Goal: Task Accomplishment & Management: Manage account settings

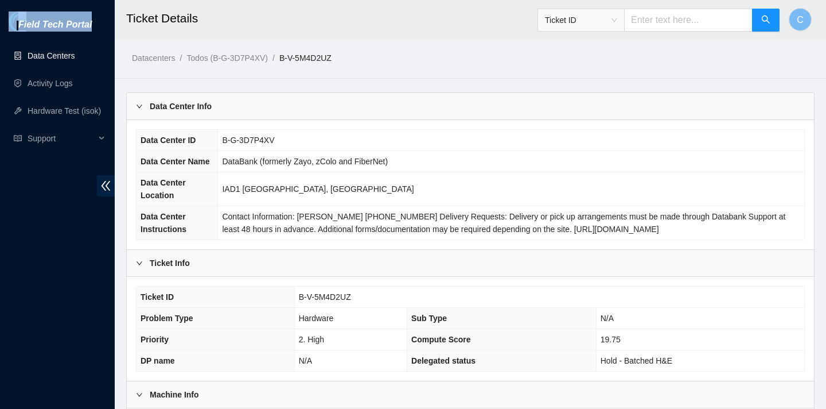
click at [59, 60] on link "Data Centers" at bounding box center [51, 55] width 47 height 9
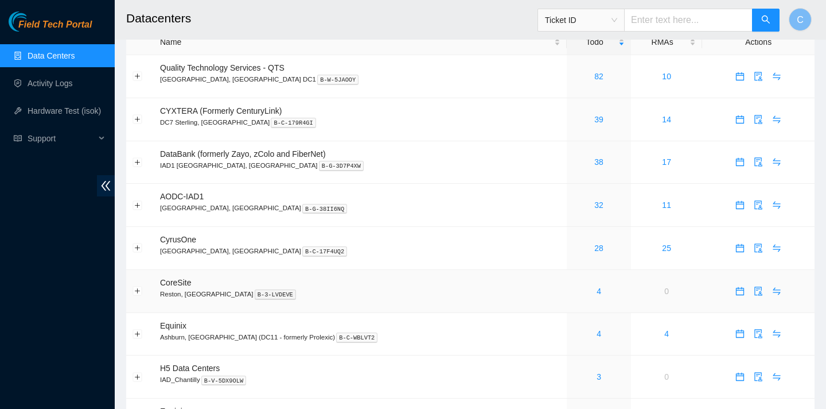
scroll to position [45, 0]
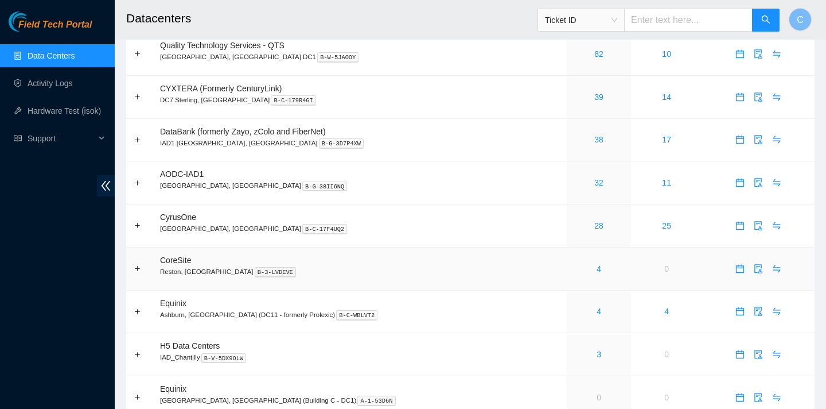
click at [573, 266] on div "4" at bounding box center [599, 268] width 52 height 13
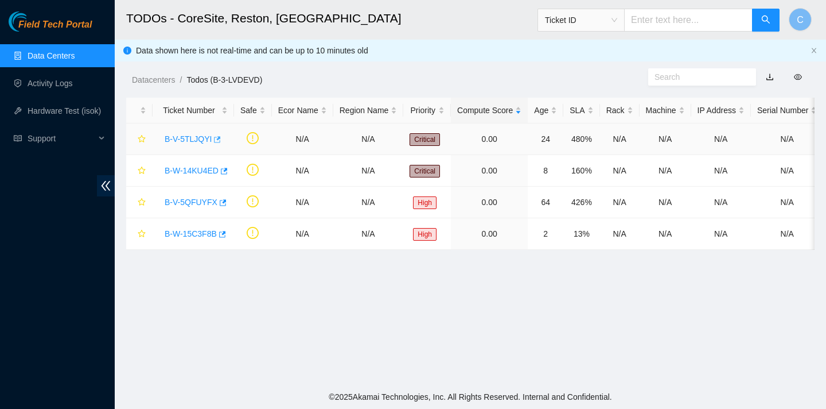
click at [219, 138] on icon "button" at bounding box center [218, 139] width 7 height 6
click at [227, 172] on icon "button" at bounding box center [223, 171] width 8 height 8
click at [224, 200] on icon "button" at bounding box center [223, 202] width 7 height 6
click at [226, 235] on icon "button" at bounding box center [222, 234] width 7 height 6
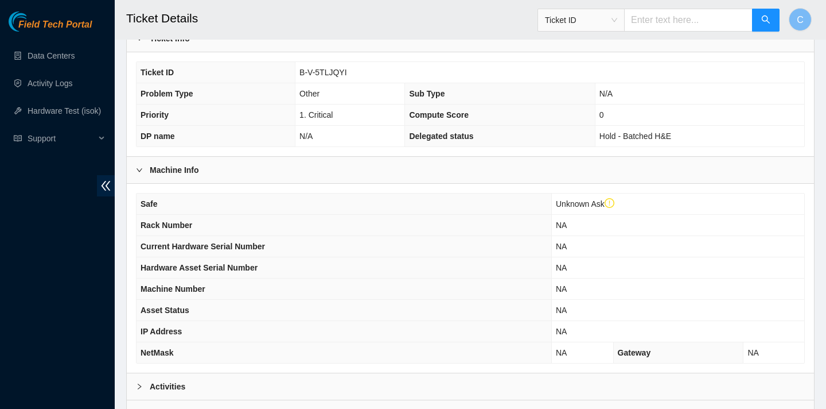
scroll to position [341, 0]
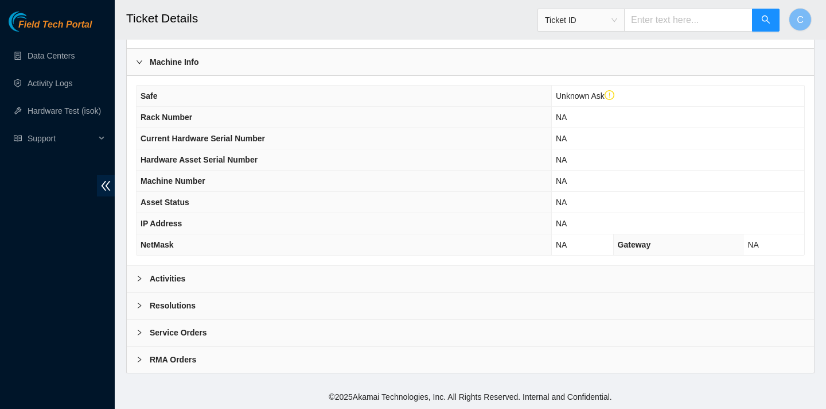
click at [381, 269] on div "Activities" at bounding box center [470, 278] width 687 height 26
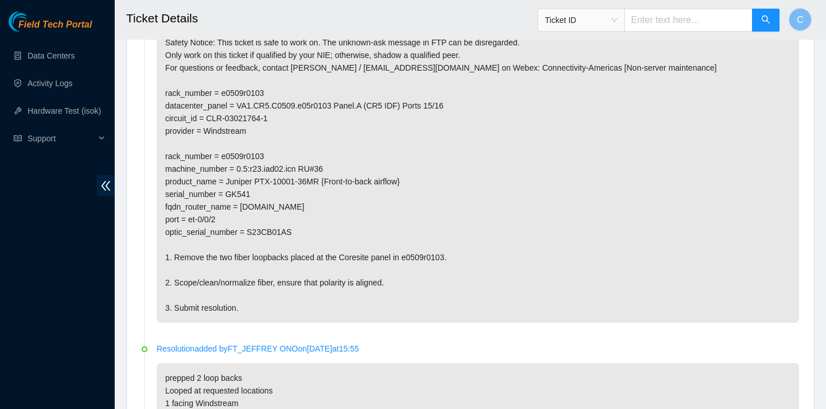
scroll to position [651, 0]
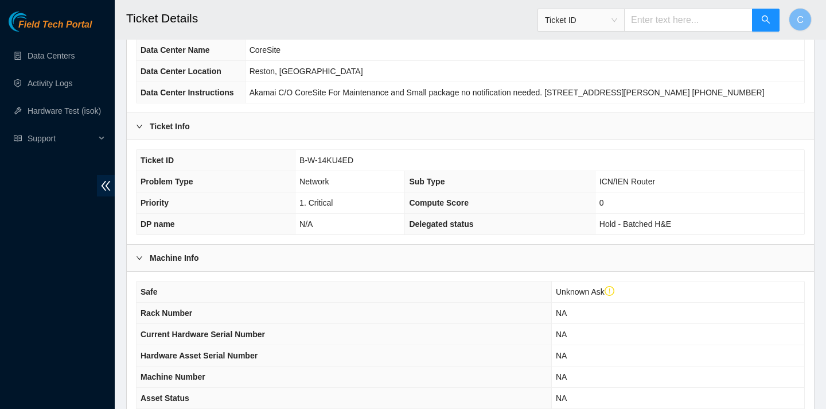
scroll to position [341, 0]
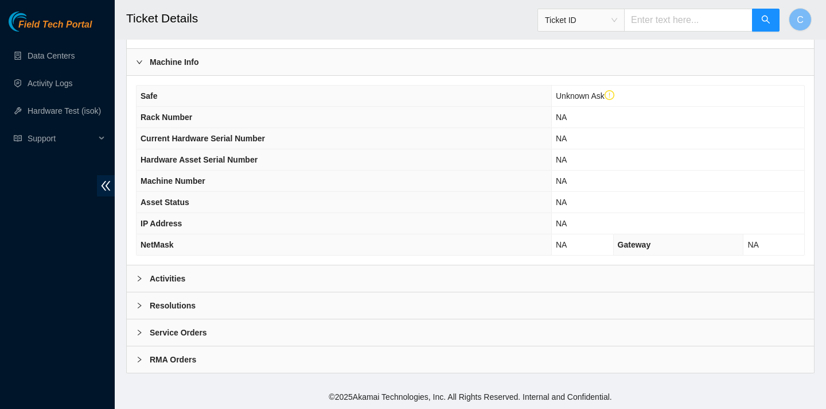
click at [328, 286] on div "Activities" at bounding box center [470, 278] width 687 height 26
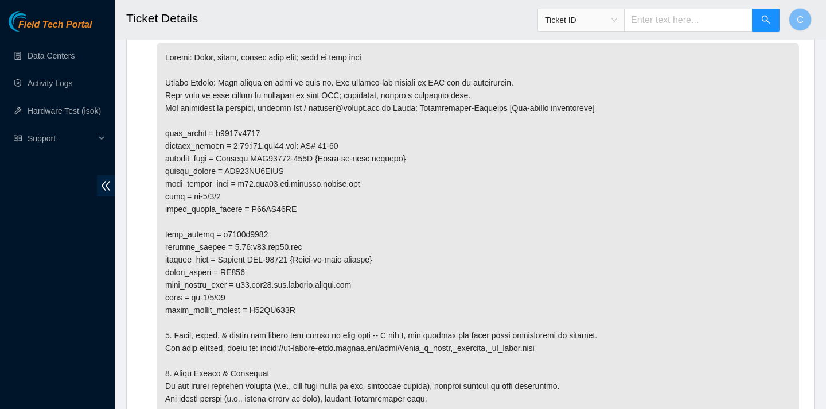
scroll to position [714, 0]
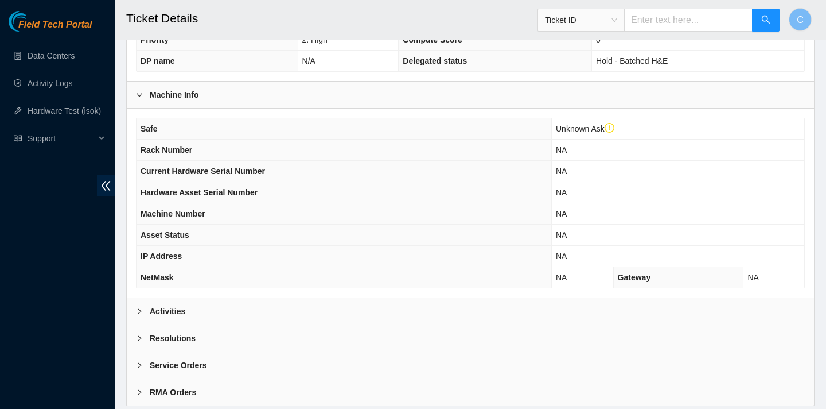
scroll to position [336, 0]
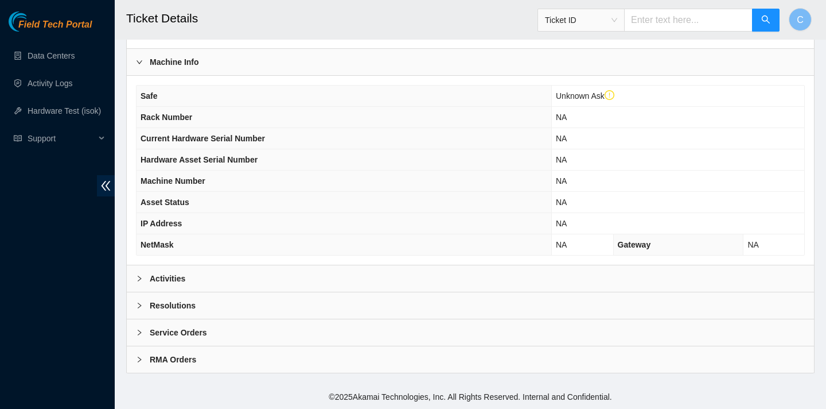
click at [380, 276] on div "Activities" at bounding box center [470, 278] width 687 height 26
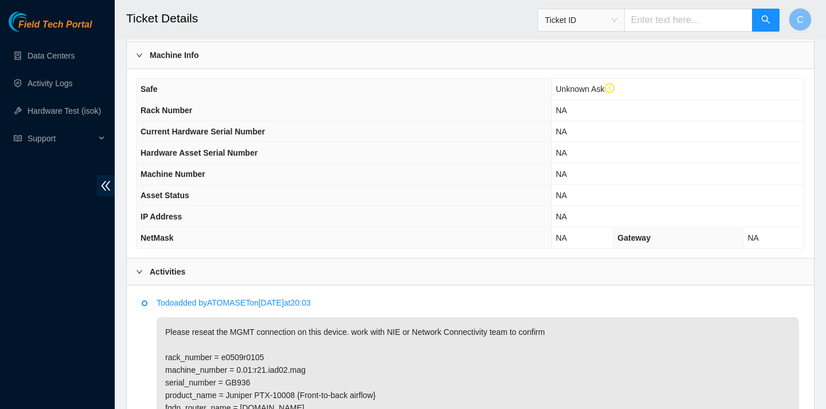
scroll to position [515, 0]
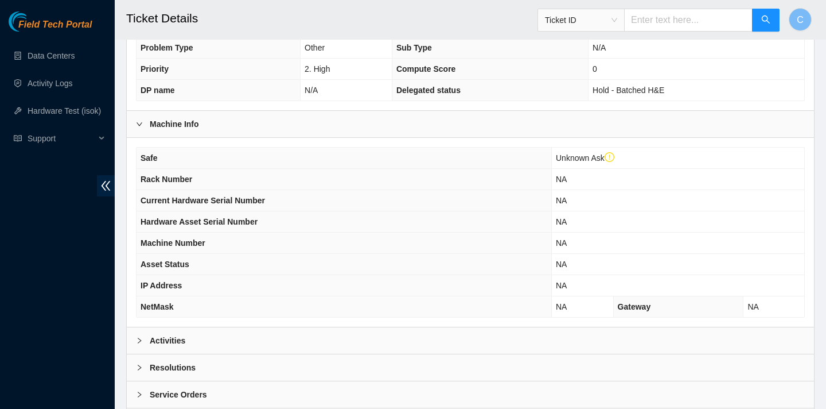
scroll to position [341, 0]
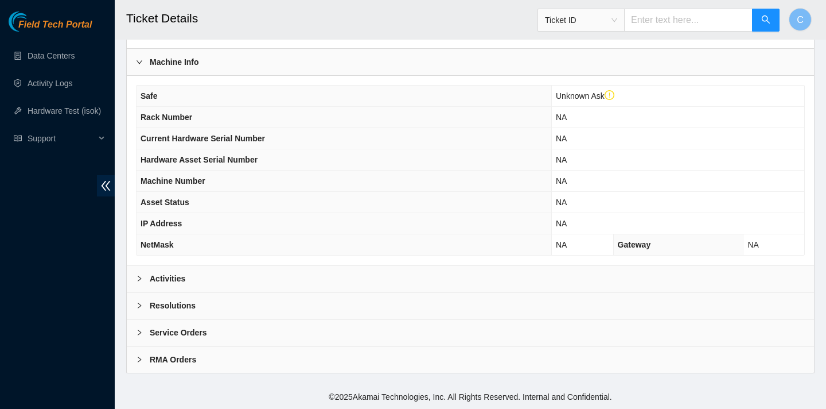
click at [296, 268] on div "Activities" at bounding box center [470, 278] width 687 height 26
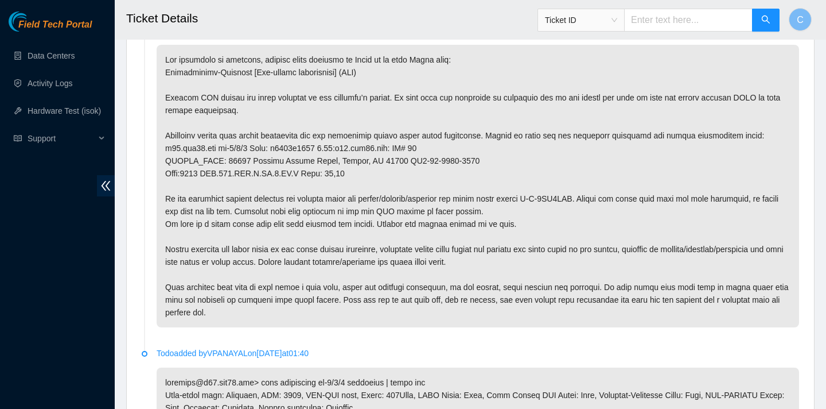
scroll to position [609, 0]
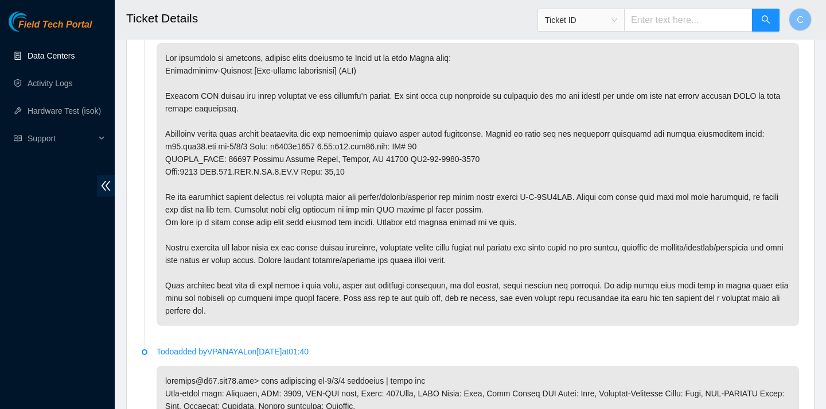
click at [44, 55] on link "Data Centers" at bounding box center [51, 55] width 47 height 9
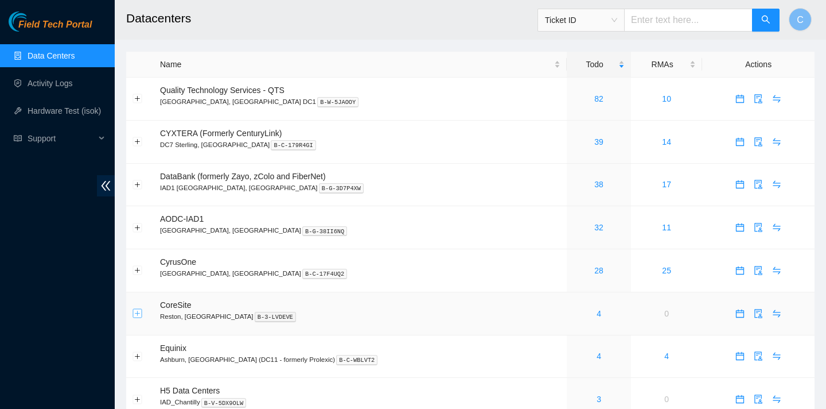
click at [138, 314] on button "Expand row" at bounding box center [137, 313] width 9 height 9
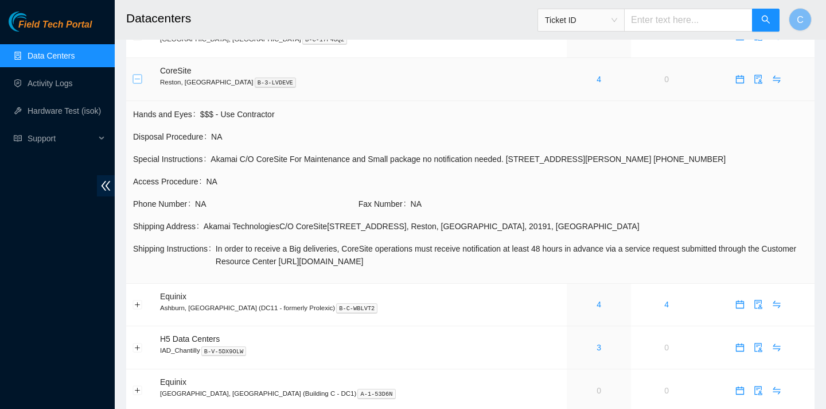
scroll to position [300, 0]
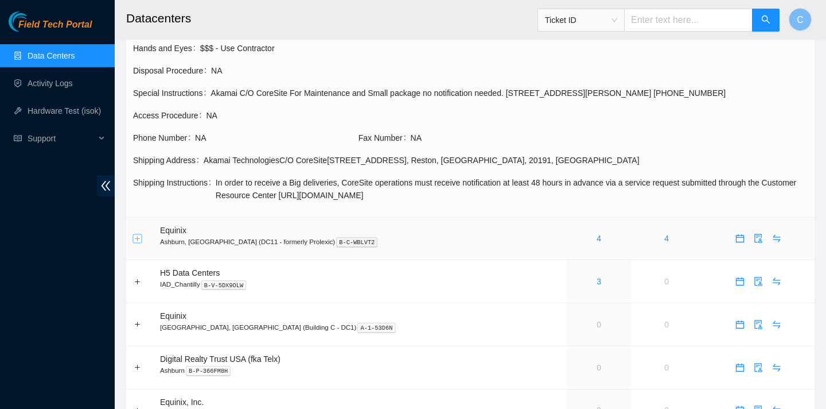
click at [141, 234] on button "Expand row" at bounding box center [137, 238] width 9 height 9
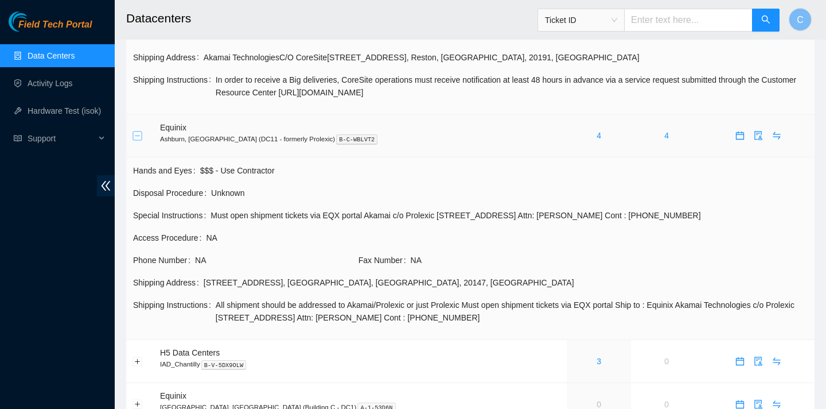
scroll to position [440, 0]
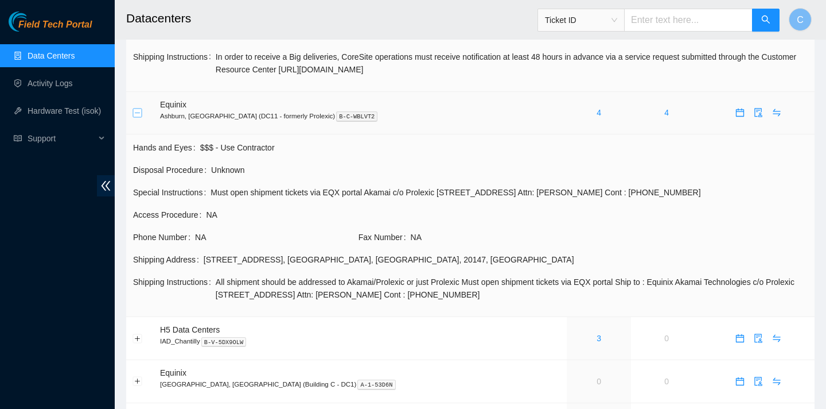
click at [136, 108] on button "Collapse row" at bounding box center [137, 112] width 9 height 9
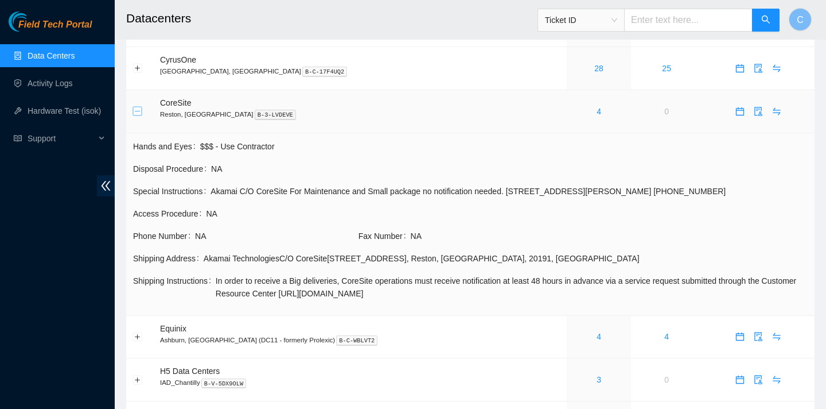
click at [138, 110] on button "Collapse row" at bounding box center [137, 111] width 9 height 9
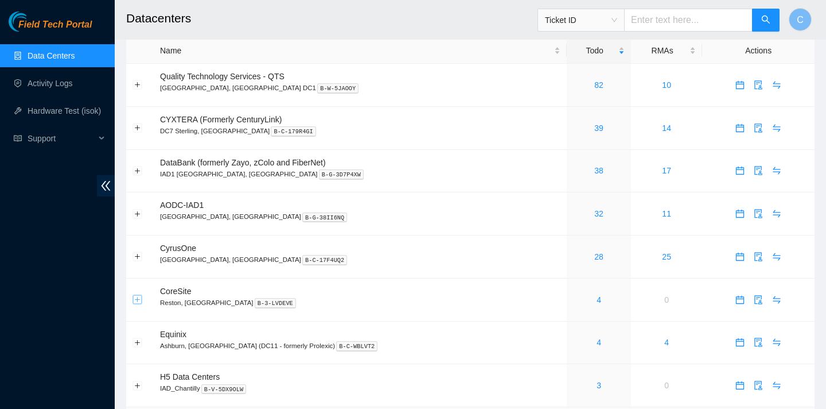
scroll to position [0, 0]
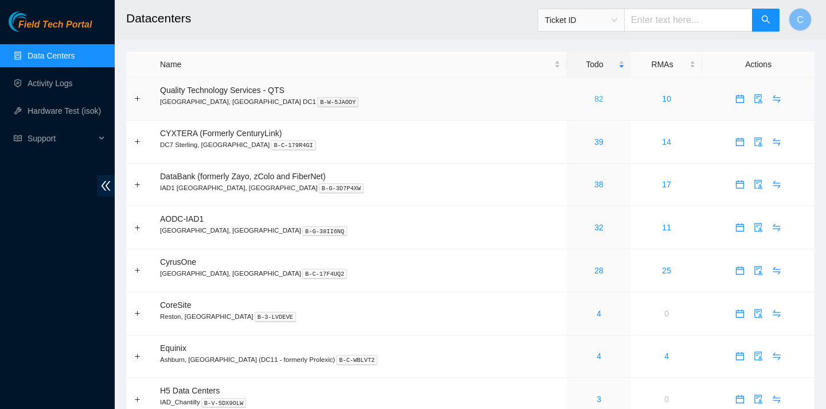
click at [594, 94] on link "82" at bounding box center [598, 98] width 9 height 9
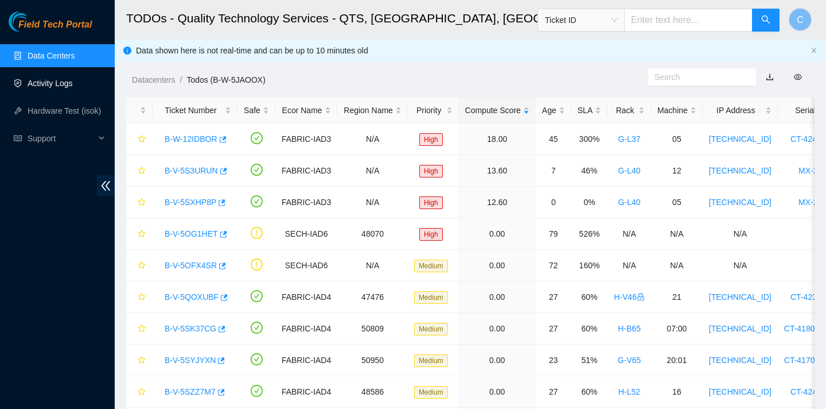
click at [73, 88] on link "Activity Logs" at bounding box center [50, 83] width 45 height 9
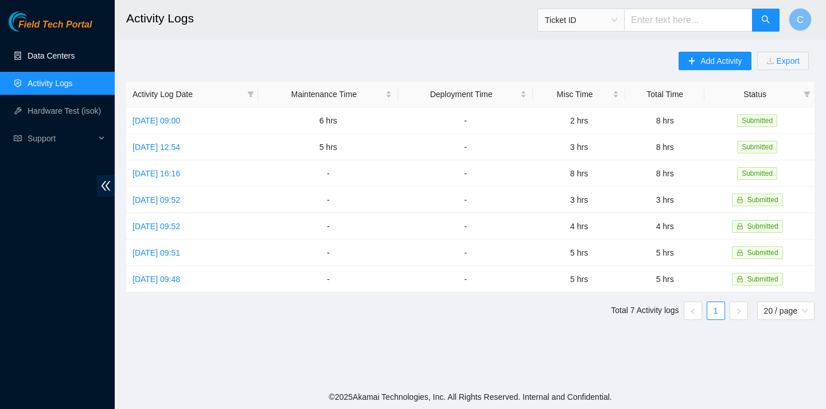
click at [74, 52] on link "Data Centers" at bounding box center [51, 55] width 47 height 9
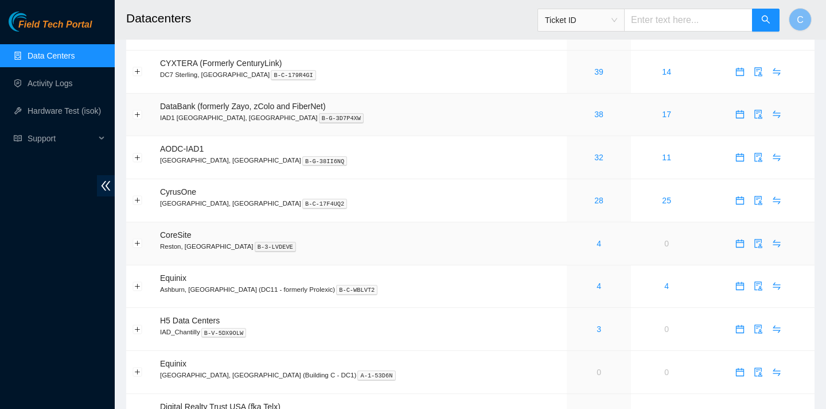
scroll to position [93, 0]
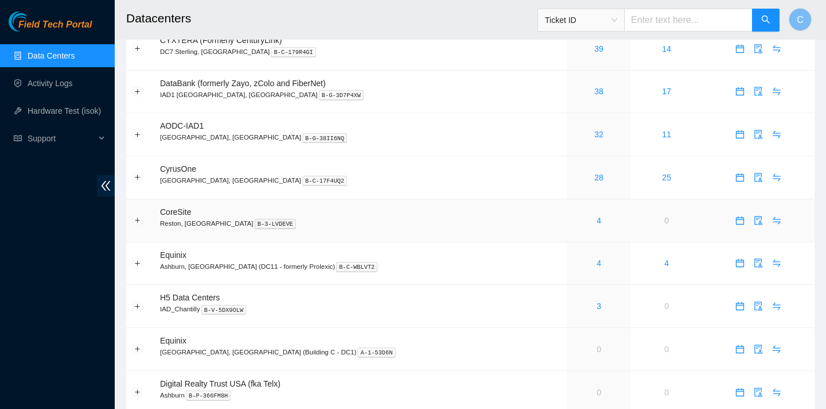
click at [573, 221] on div "4" at bounding box center [599, 220] width 52 height 13
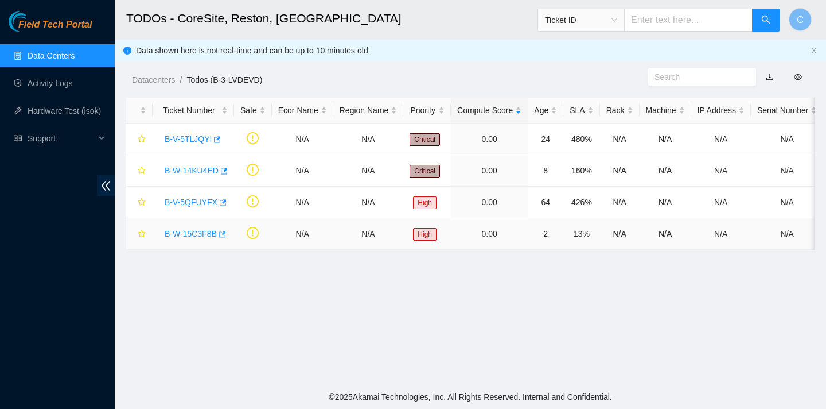
click at [226, 233] on button "button" at bounding box center [221, 234] width 9 height 18
click at [225, 204] on icon "button" at bounding box center [222, 203] width 8 height 8
click at [227, 172] on icon "button" at bounding box center [223, 171] width 8 height 8
click at [217, 138] on icon "button" at bounding box center [216, 139] width 8 height 8
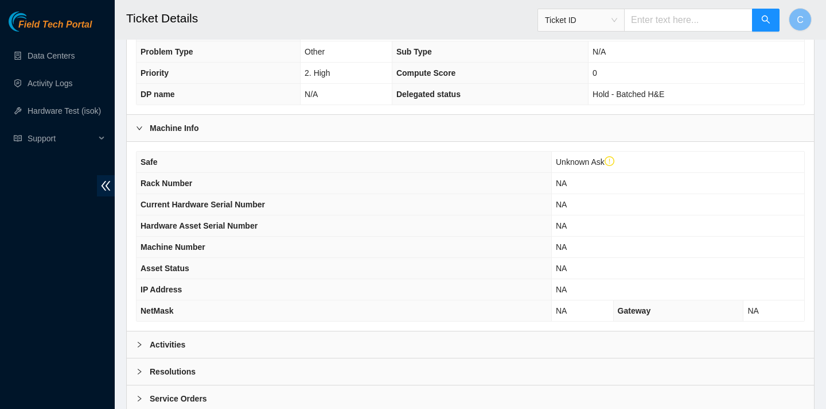
scroll to position [341, 0]
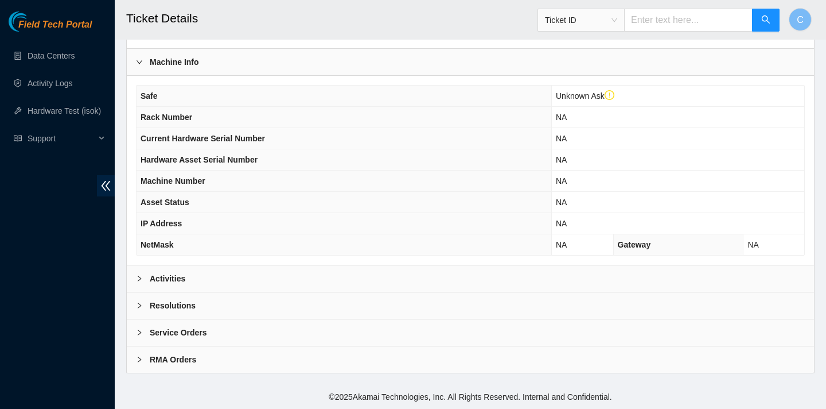
click at [443, 273] on div "Activities" at bounding box center [470, 278] width 687 height 26
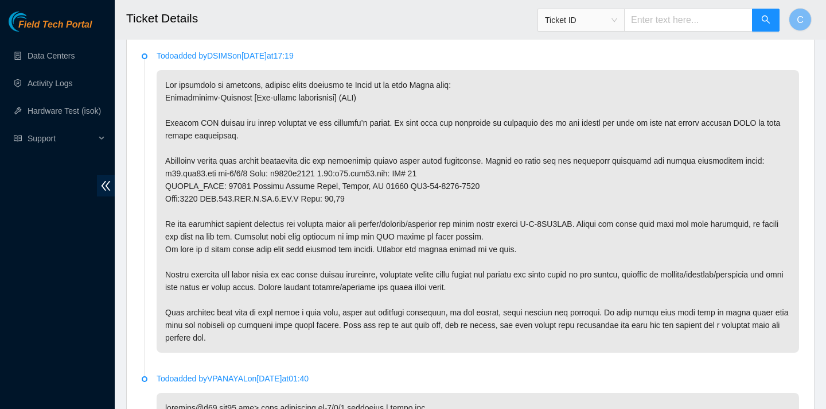
scroll to position [584, 0]
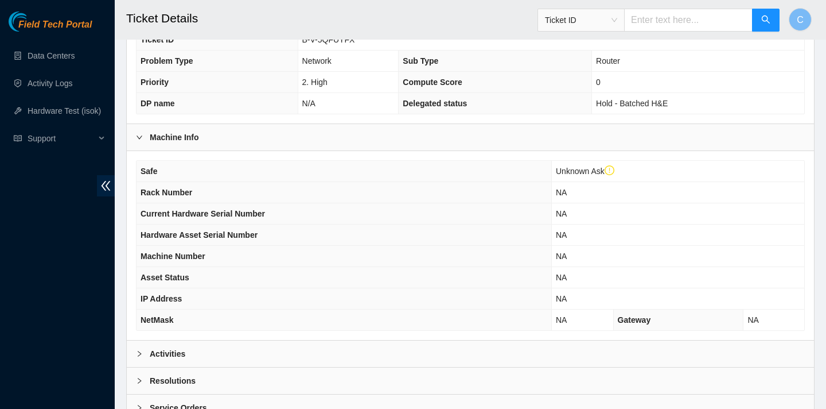
scroll to position [341, 0]
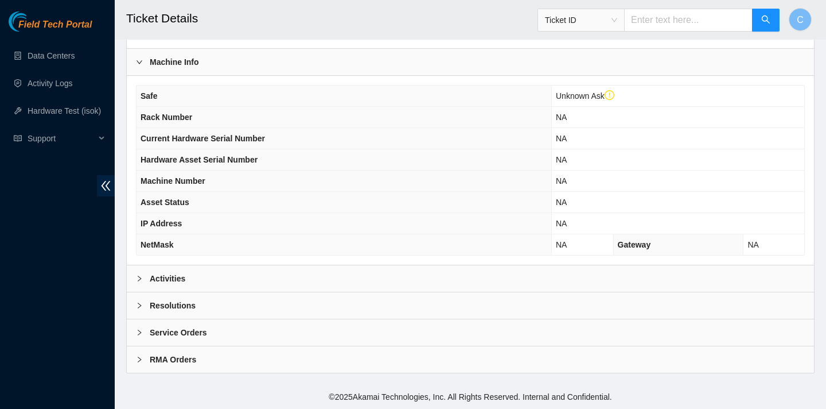
click at [306, 287] on div "Activities" at bounding box center [470, 278] width 687 height 26
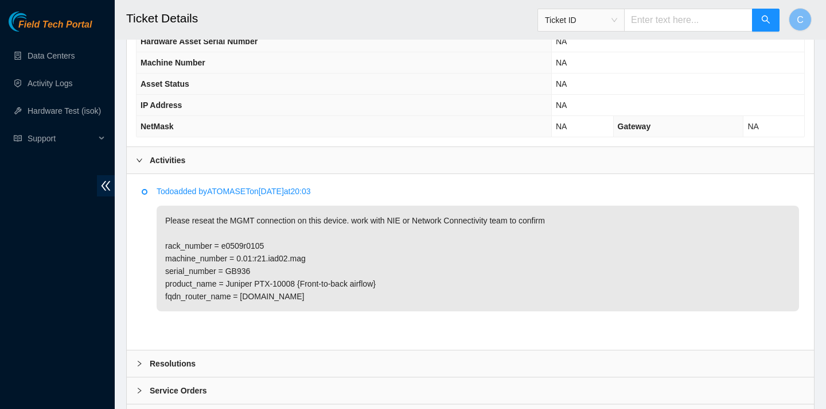
scroll to position [438, 0]
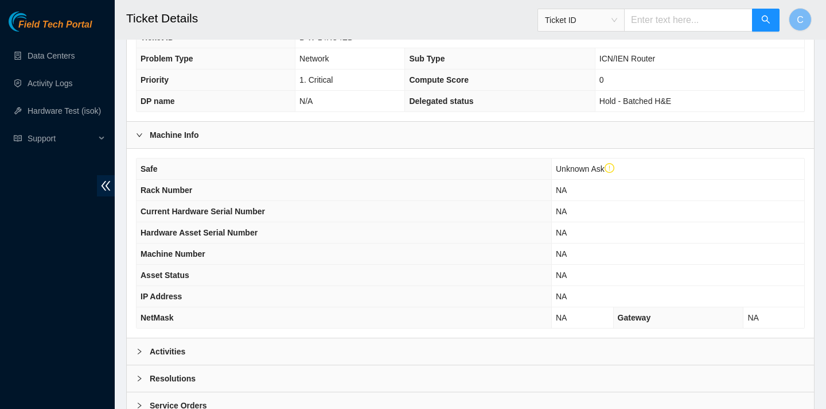
scroll to position [341, 0]
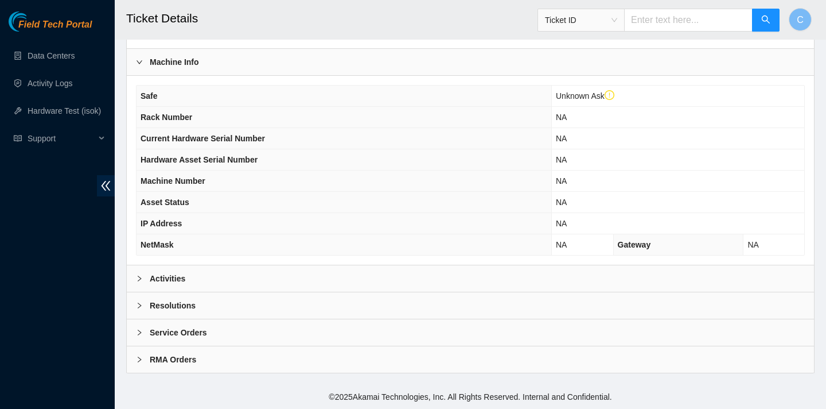
click at [275, 283] on div "Activities" at bounding box center [470, 278] width 687 height 26
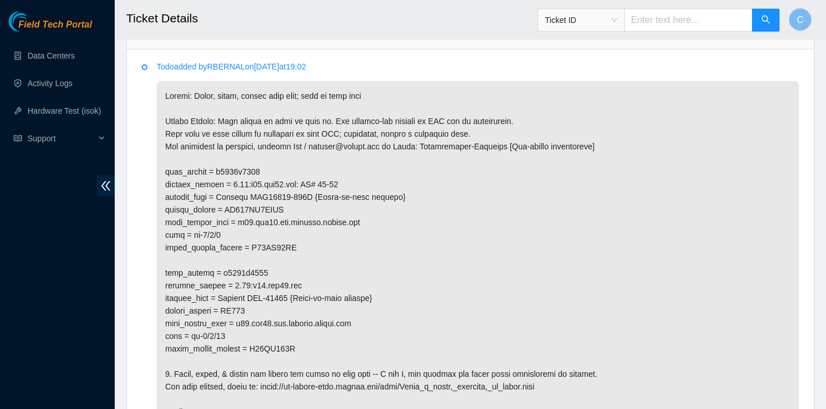
scroll to position [656, 0]
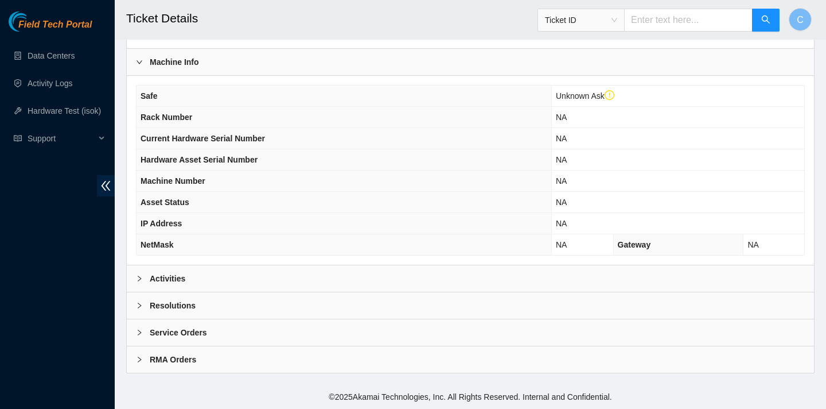
click at [273, 277] on div "Activities" at bounding box center [470, 278] width 687 height 26
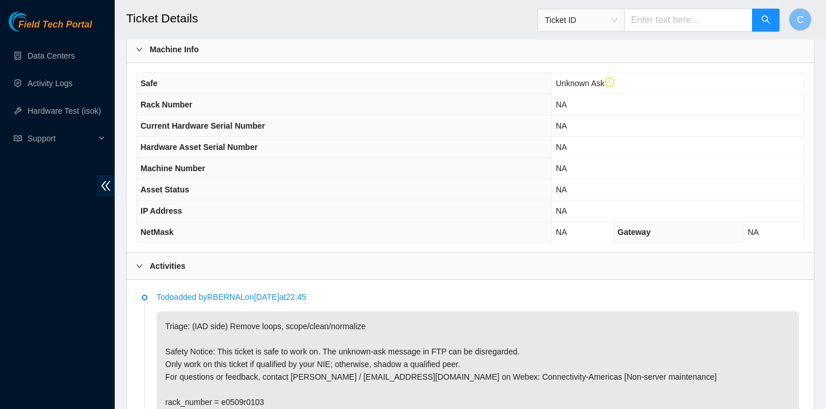
scroll to position [604, 0]
